Goal: Check status: Check status

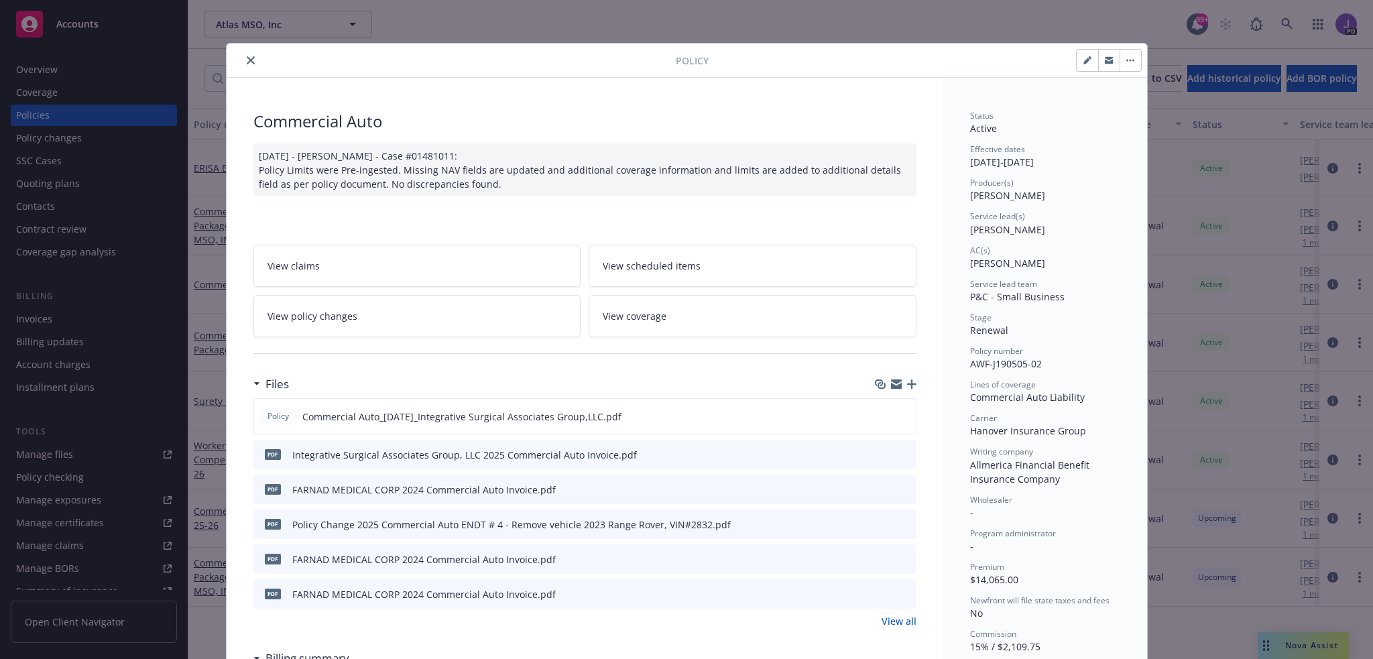
click at [247, 59] on icon "close" at bounding box center [251, 60] width 8 height 8
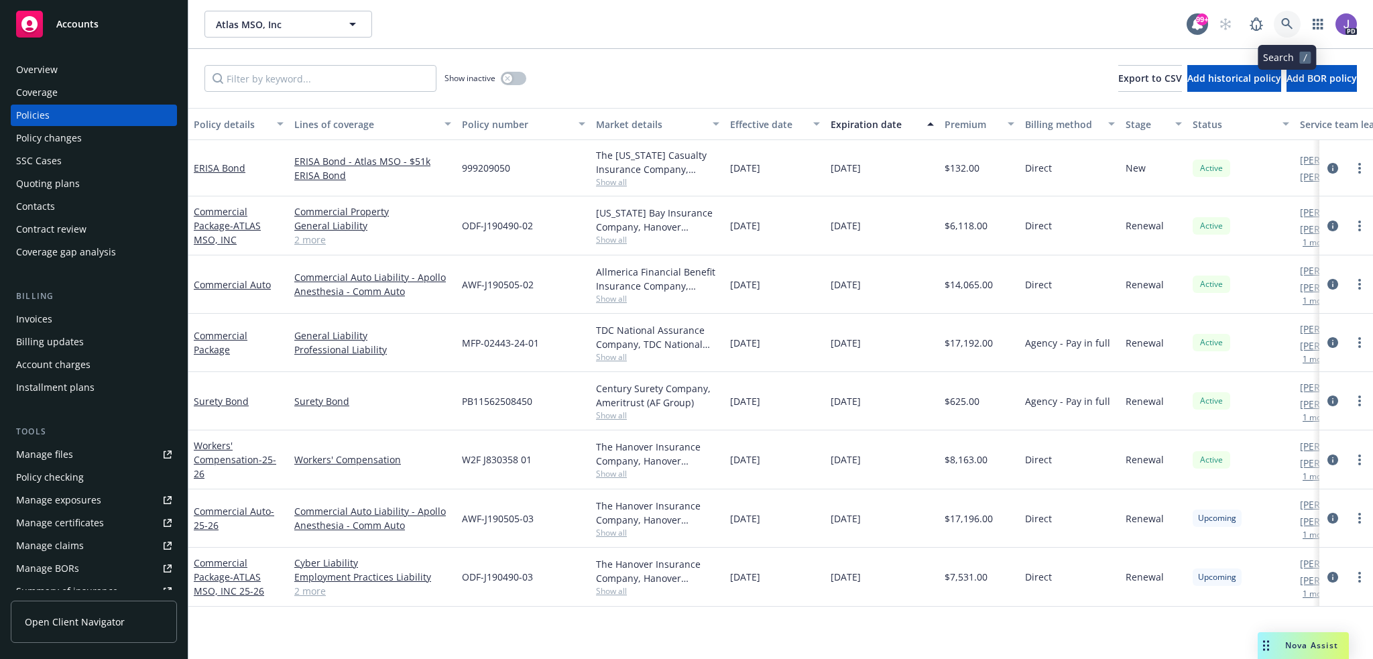
click at [1282, 25] on icon at bounding box center [1286, 23] width 11 height 11
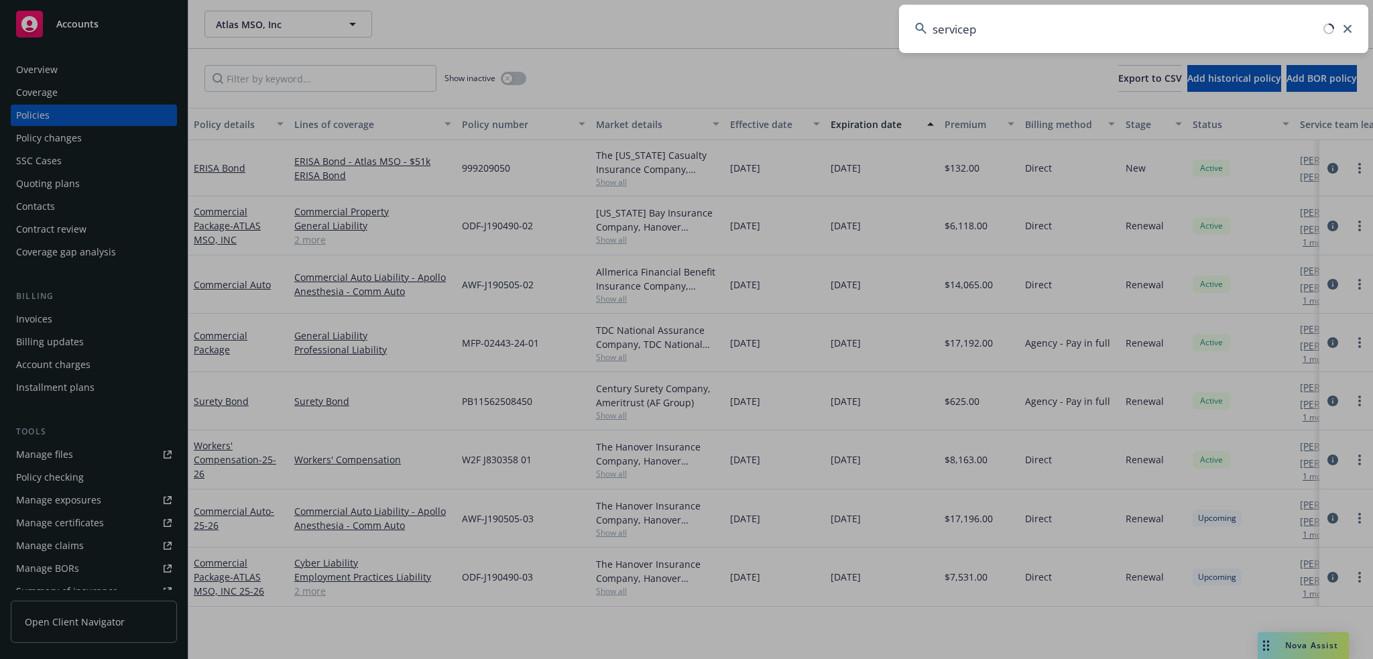
type input "servicepl"
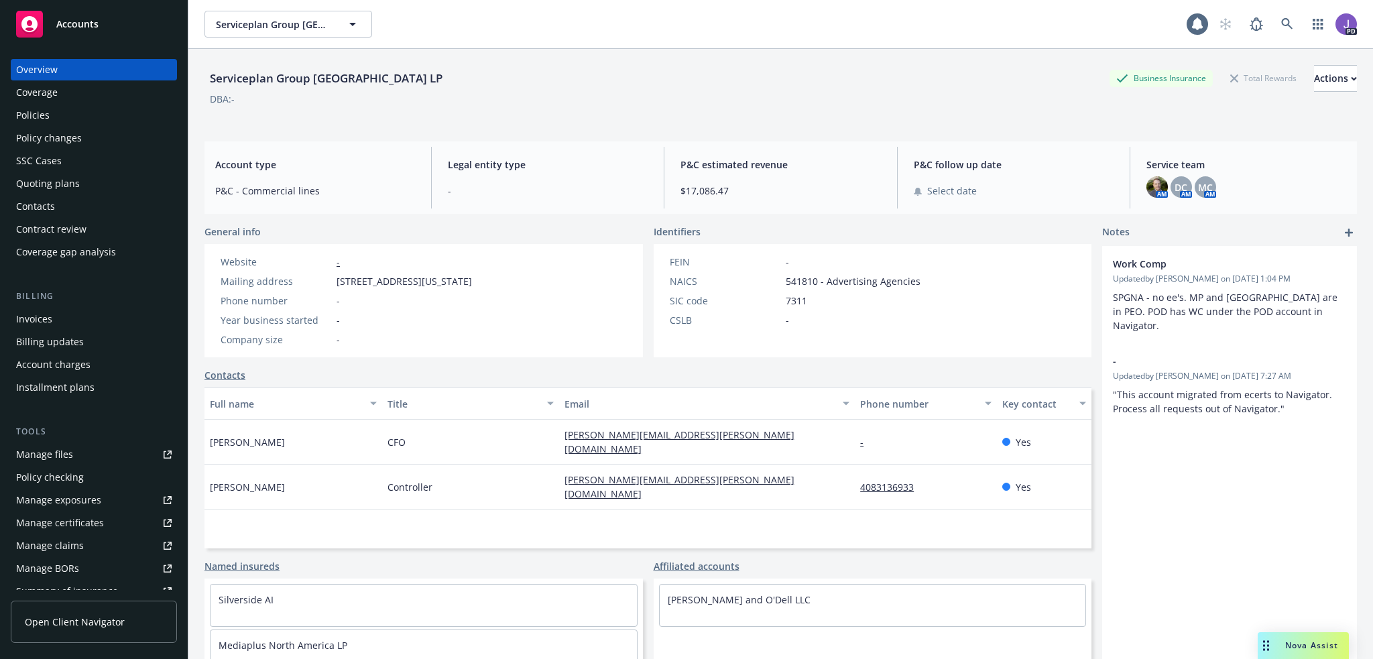
click at [26, 192] on div "Quoting plans" at bounding box center [48, 183] width 64 height 21
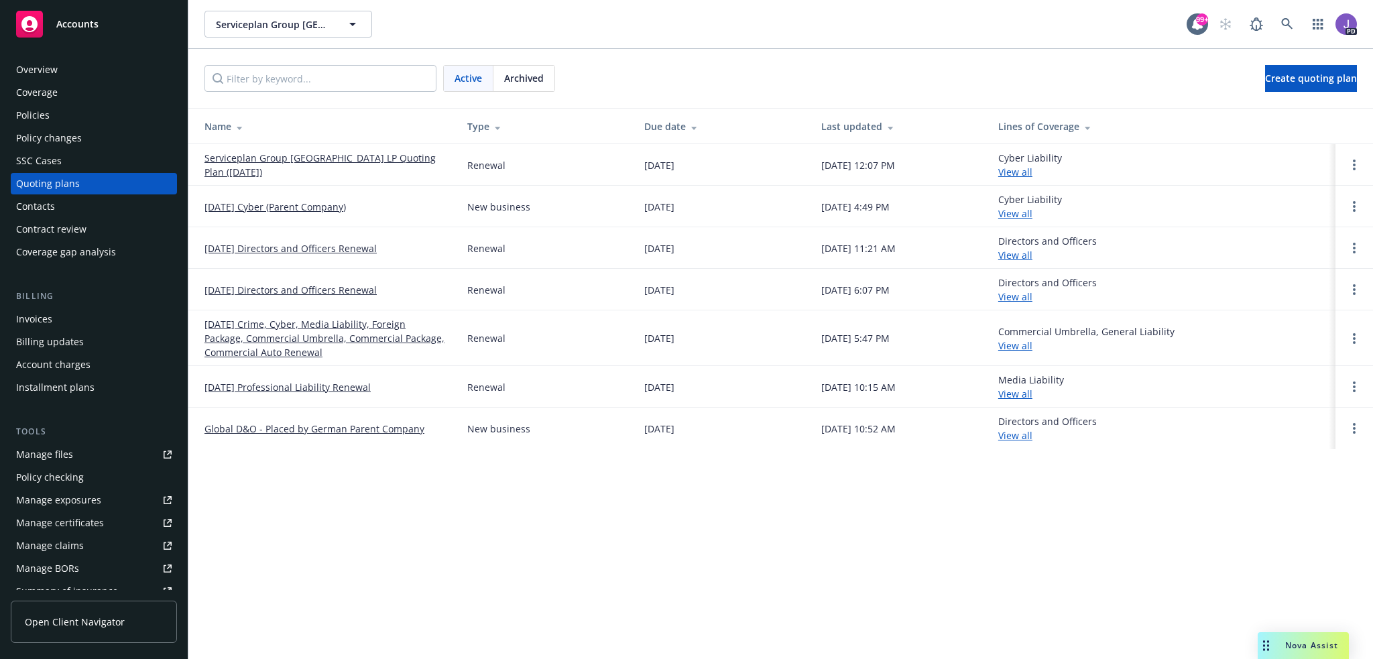
click at [330, 336] on link "[DATE] Crime, Cyber, Media Liability, Foreign Package, Commercial Umbrella, Com…" at bounding box center [324, 338] width 241 height 42
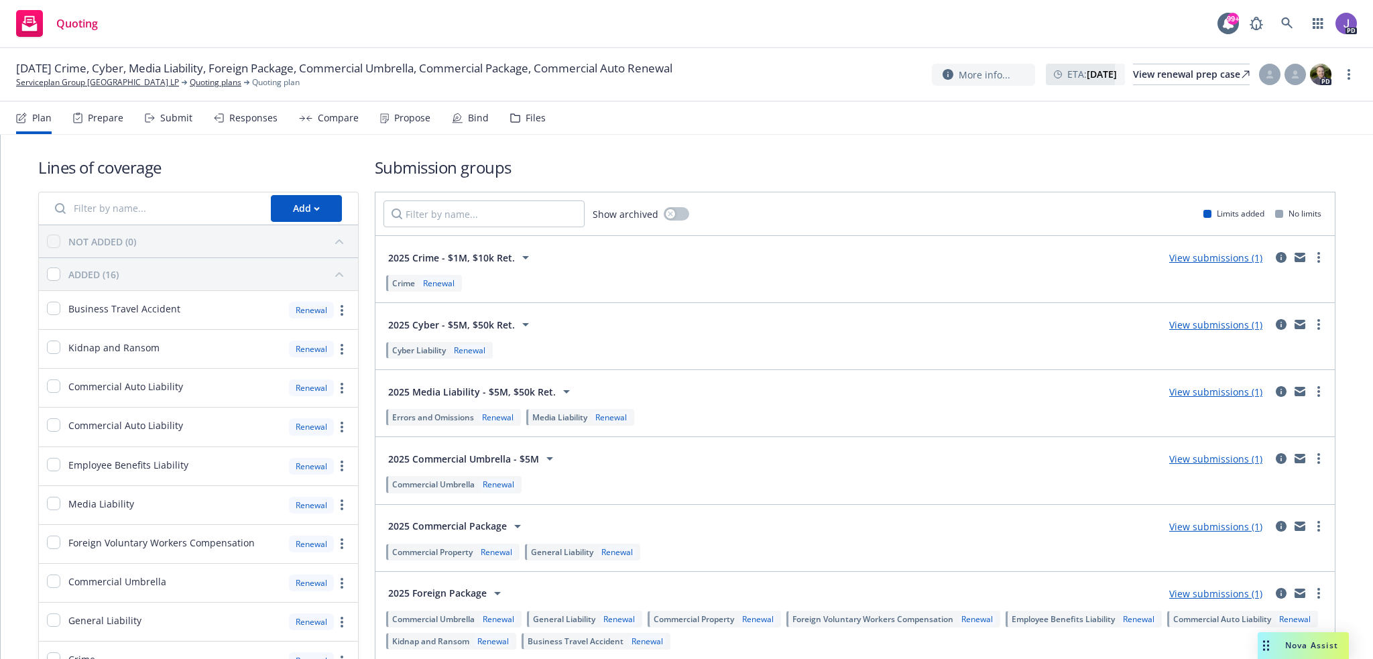
click at [1172, 62] on div "More info... ETA : September 24, 2025 View renewal prep case PD" at bounding box center [1132, 74] width 401 height 24
click at [1169, 72] on div "View renewal prep case" at bounding box center [1191, 74] width 117 height 20
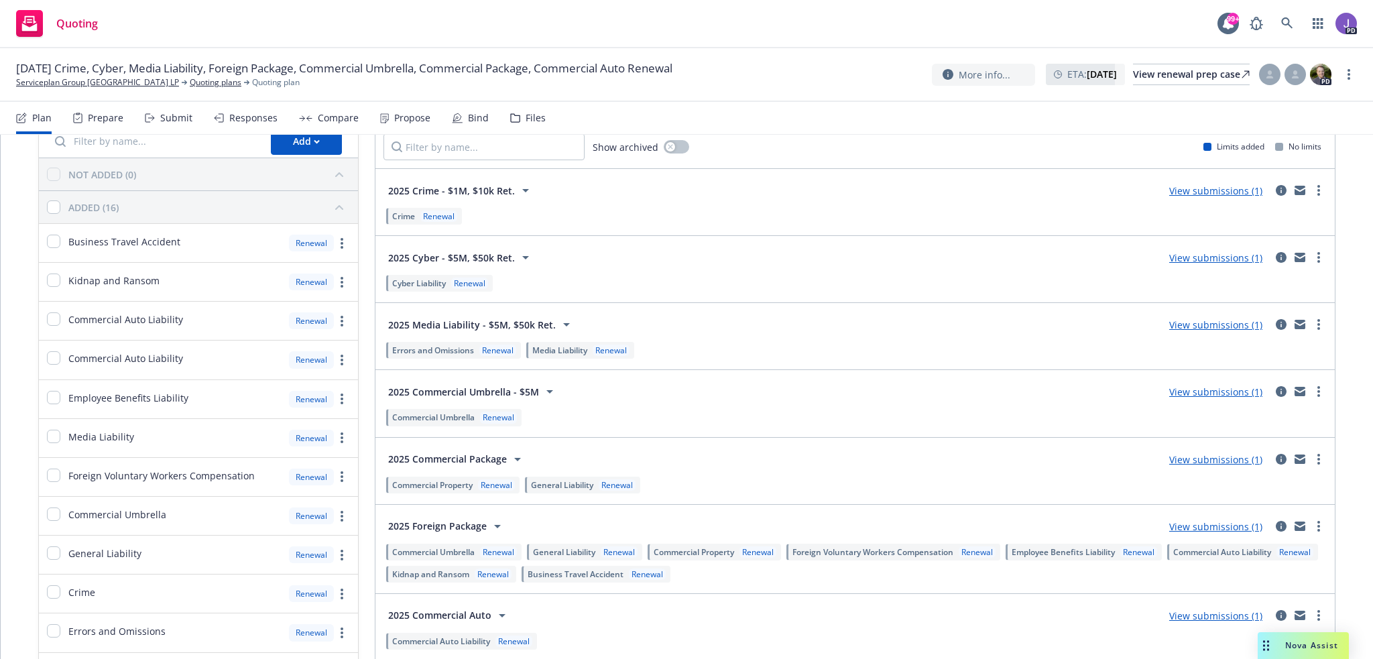
drag, startPoint x: 483, startPoint y: 524, endPoint x: 422, endPoint y: 522, distance: 60.3
click at [422, 522] on div "2025 Foreign Package" at bounding box center [446, 526] width 117 height 16
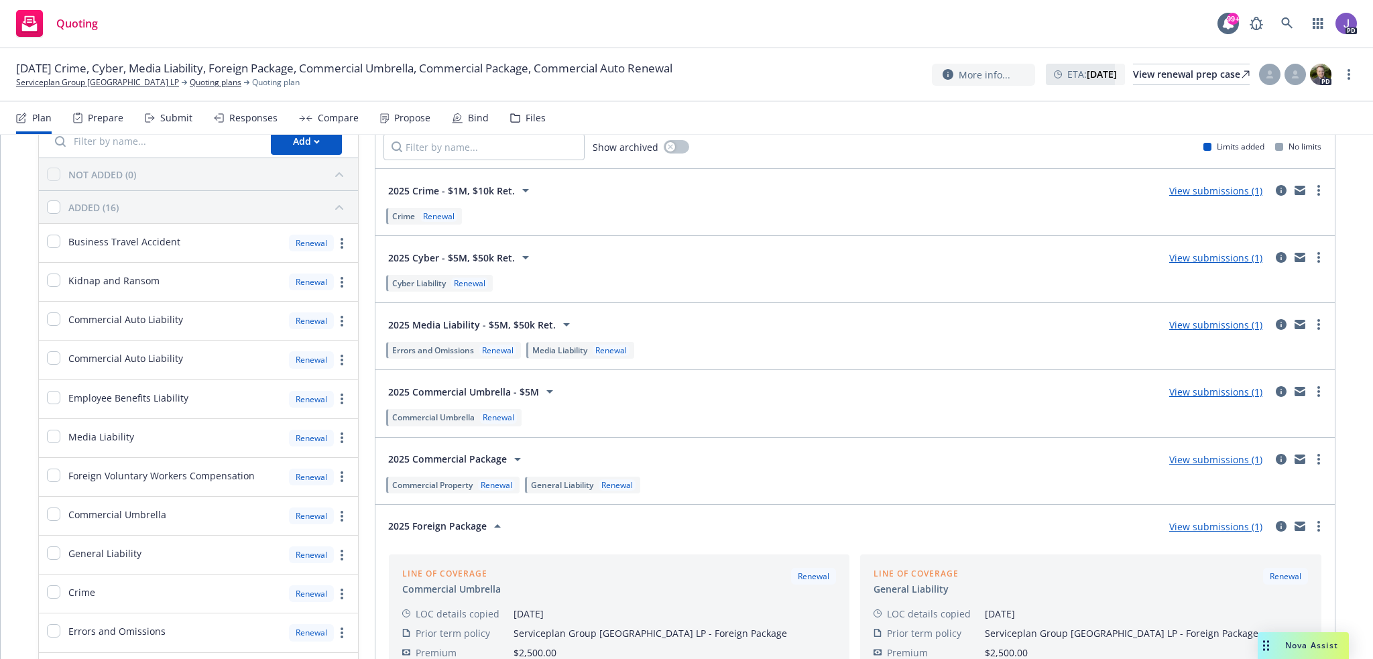
drag, startPoint x: 406, startPoint y: 525, endPoint x: 486, endPoint y: 524, distance: 80.4
click at [454, 525] on span "2025 Foreign Package" at bounding box center [437, 526] width 99 height 14
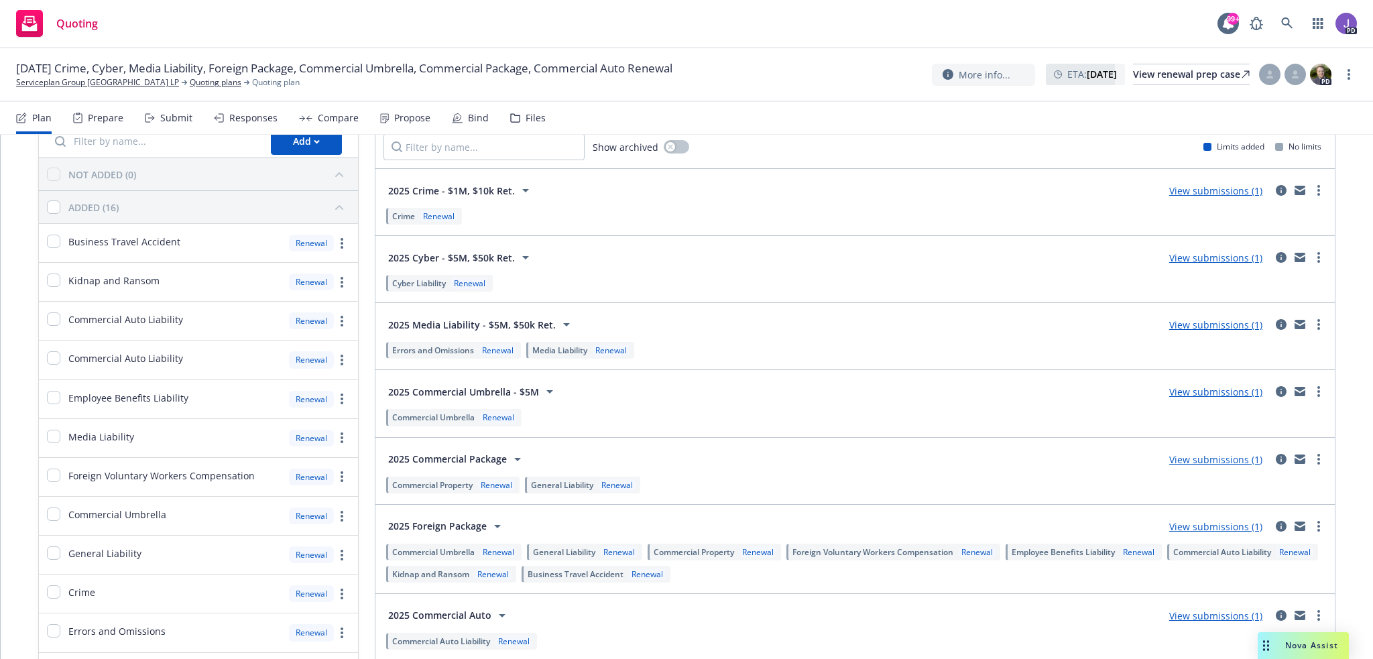
drag, startPoint x: 487, startPoint y: 524, endPoint x: 420, endPoint y: 526, distance: 66.4
click at [420, 526] on div "2025 Foreign Package" at bounding box center [446, 526] width 117 height 16
